Goal: Information Seeking & Learning: Learn about a topic

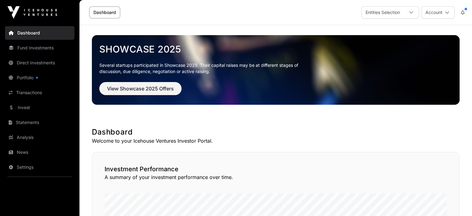
click at [40, 48] on link "Fund Investments" at bounding box center [40, 48] width 70 height 14
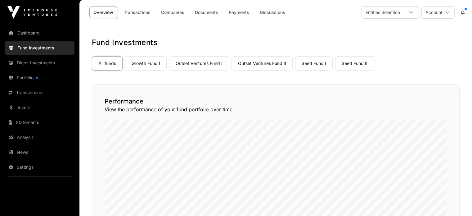
click at [208, 65] on link "Outset Ventures Fund I" at bounding box center [199, 63] width 60 height 14
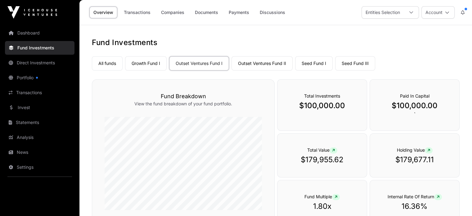
click at [180, 14] on link "Companies" at bounding box center [172, 13] width 31 height 12
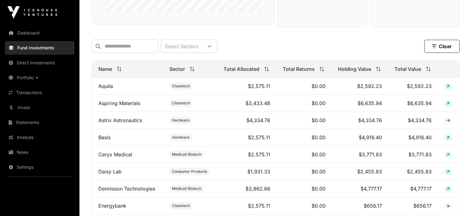
scroll to position [217, 0]
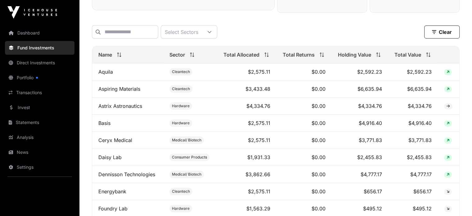
click at [49, 64] on link "Direct Investments" at bounding box center [40, 63] width 70 height 14
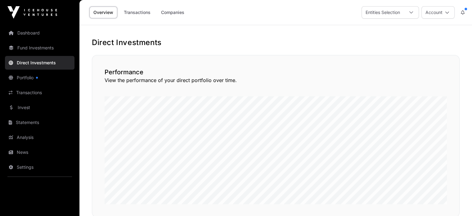
click at [171, 14] on link "Companies" at bounding box center [172, 13] width 31 height 12
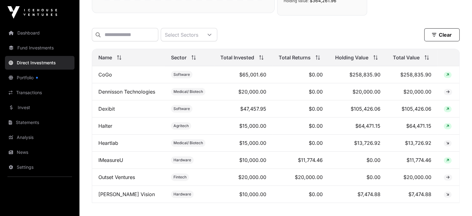
scroll to position [186, 0]
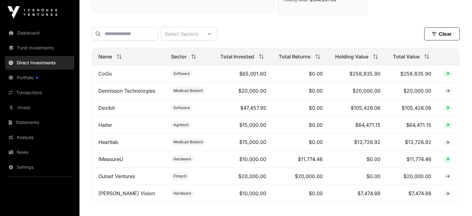
click at [120, 196] on link "[PERSON_NAME] Vision" at bounding box center [126, 193] width 57 height 6
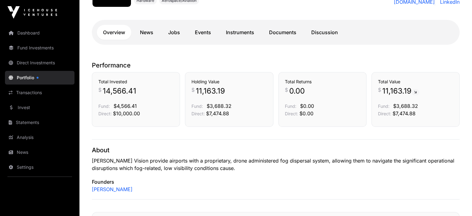
scroll to position [124, 0]
